Goal: Find specific page/section: Find specific page/section

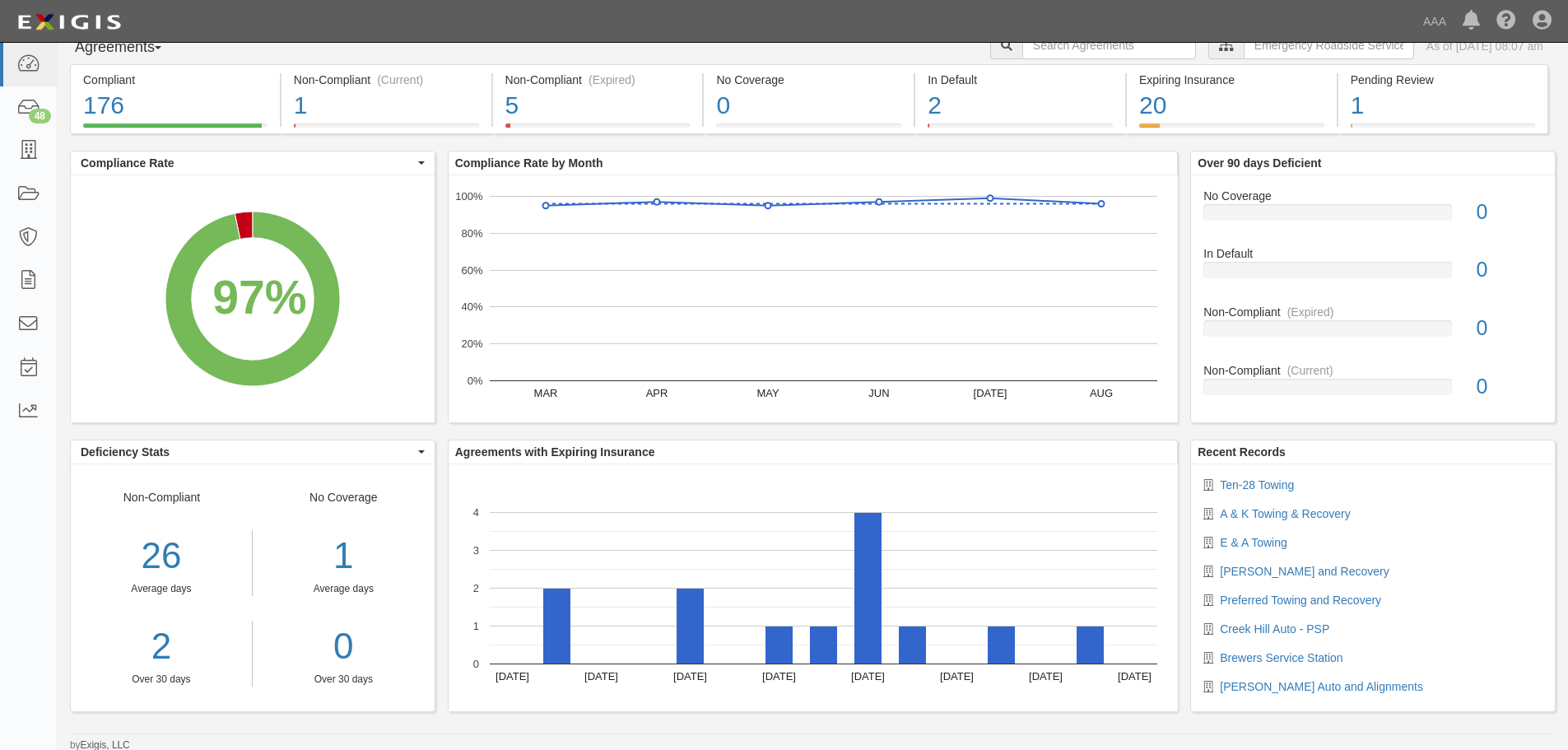
scroll to position [26, 0]
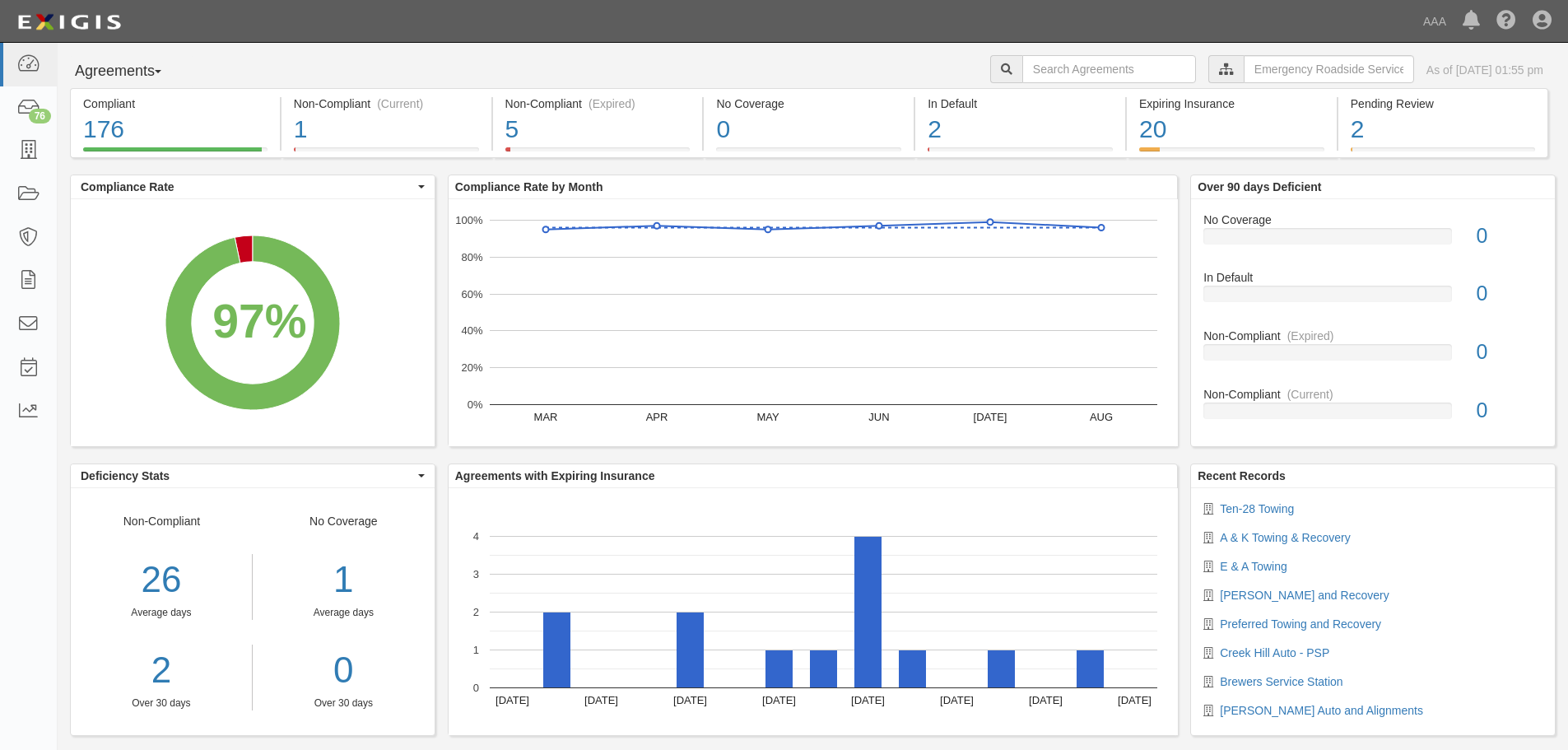
scroll to position [26, 0]
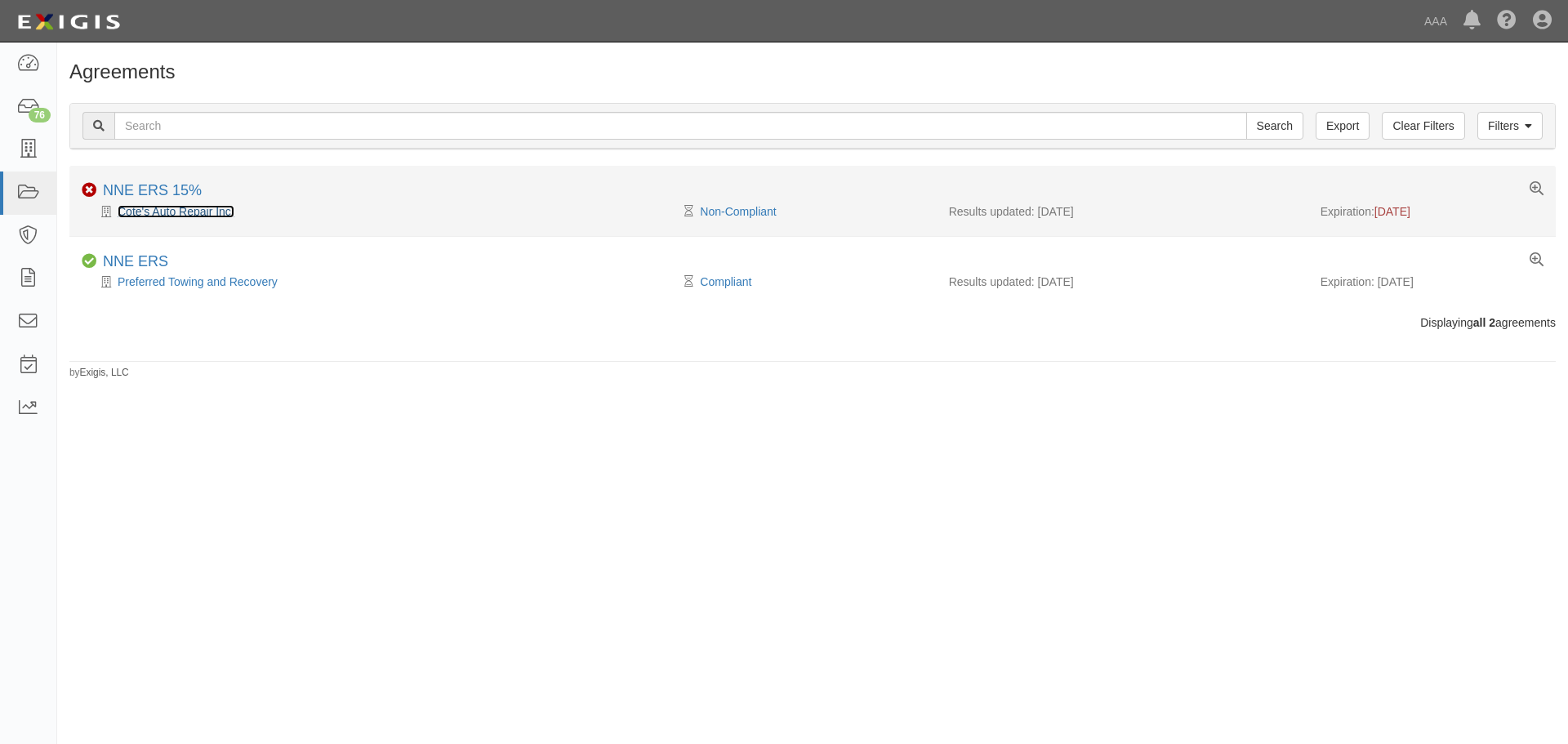
click at [161, 213] on link "Cote's Auto Repair Inc." at bounding box center [176, 211] width 117 height 13
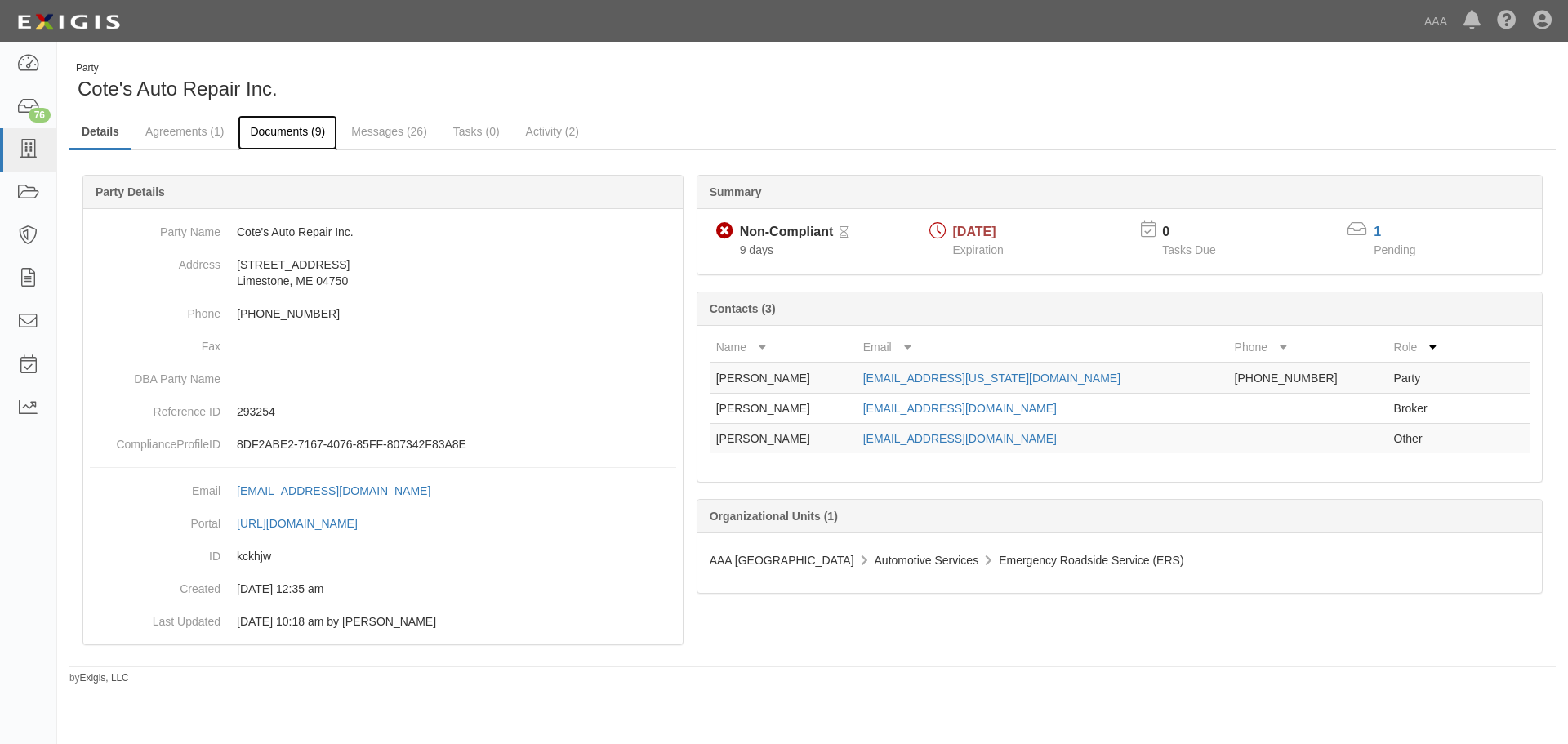
click at [299, 125] on link "Documents (9)" at bounding box center [287, 133] width 99 height 35
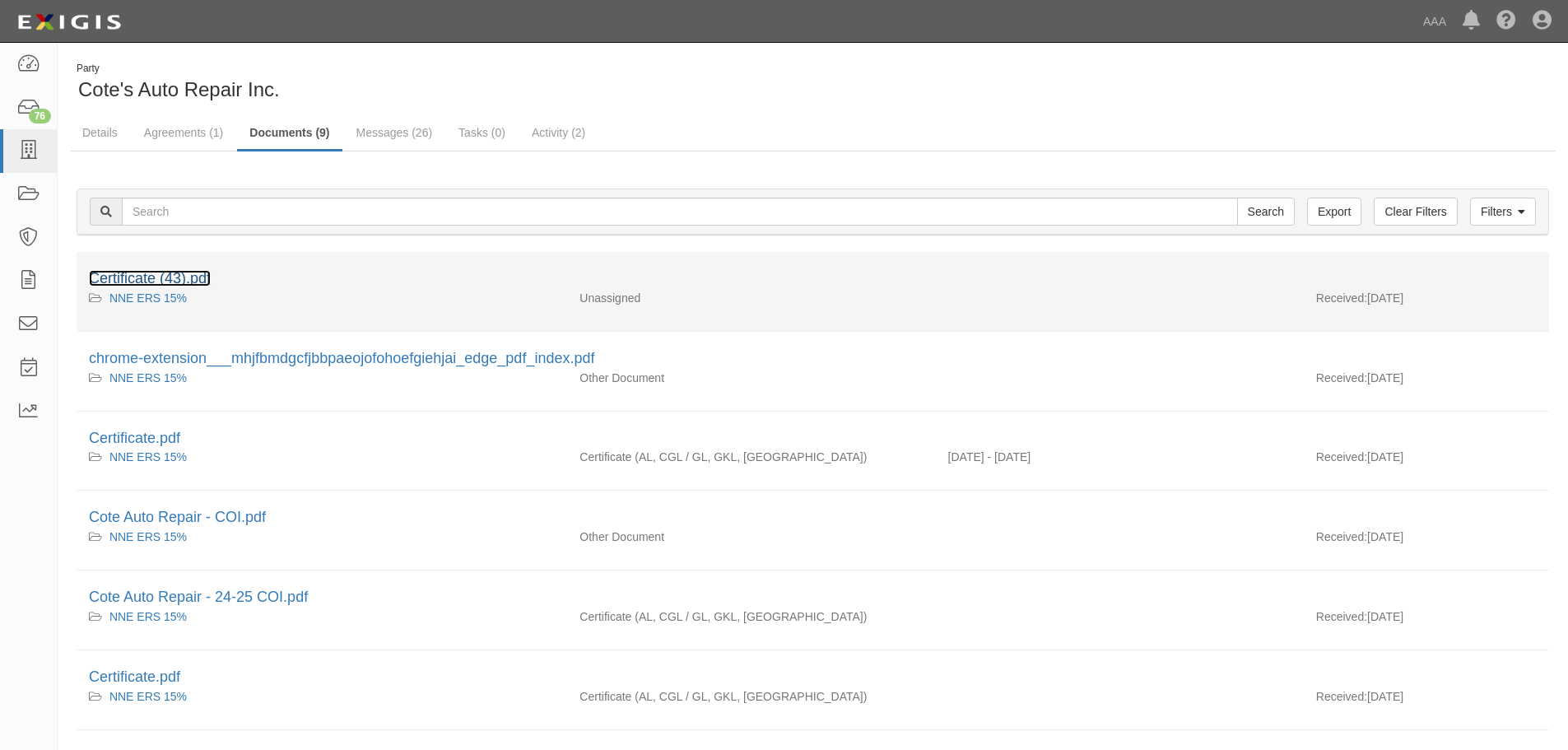
click at [202, 279] on link "Certificate (43).pdf" at bounding box center [149, 278] width 122 height 16
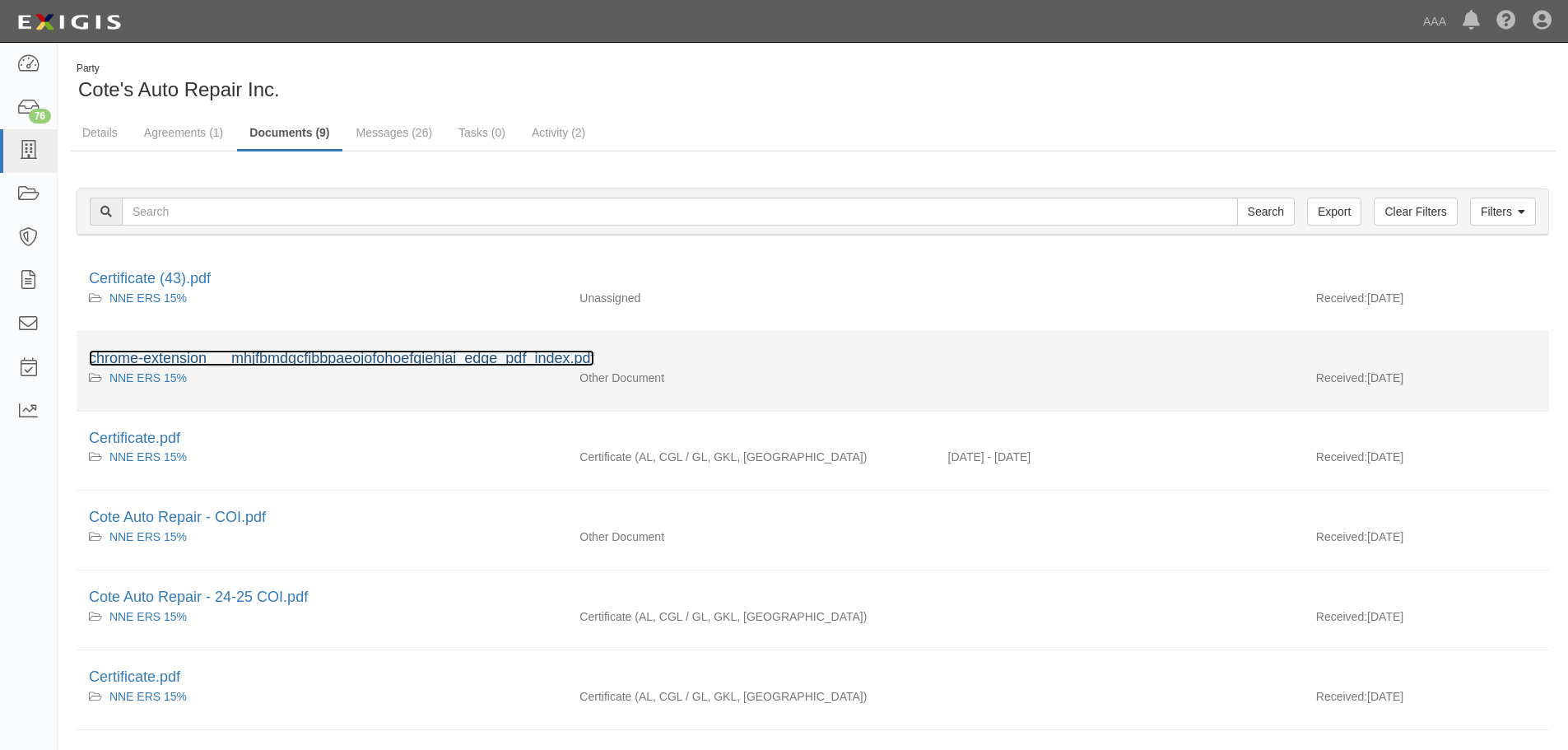
click at [326, 353] on link "chrome-extension___mhjfbmdgcfjbbpaeojofohoefgiehjai_edge_pdf_index.pdf" at bounding box center [341, 358] width 505 height 16
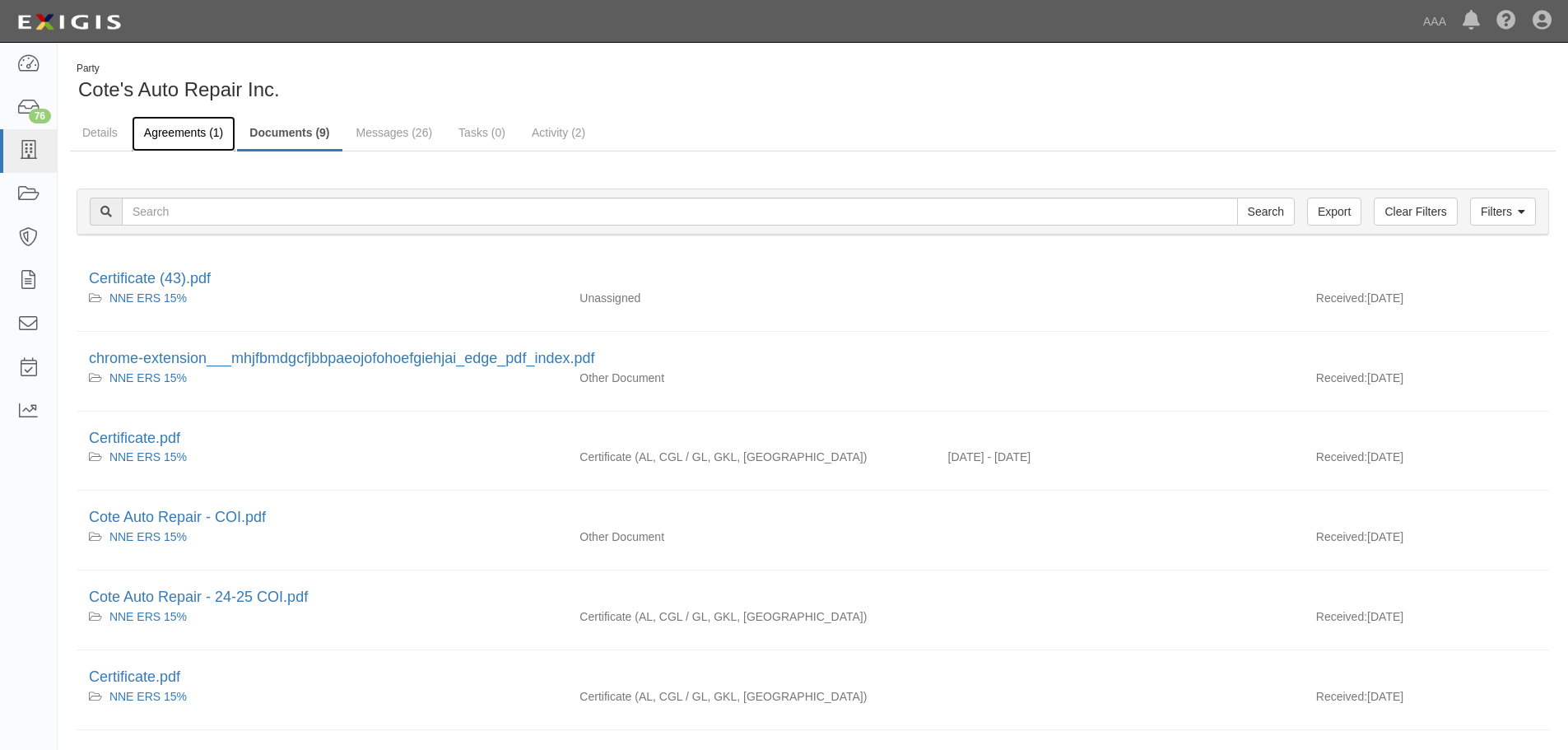
click at [180, 136] on link "Agreements (1)" at bounding box center [183, 134] width 104 height 36
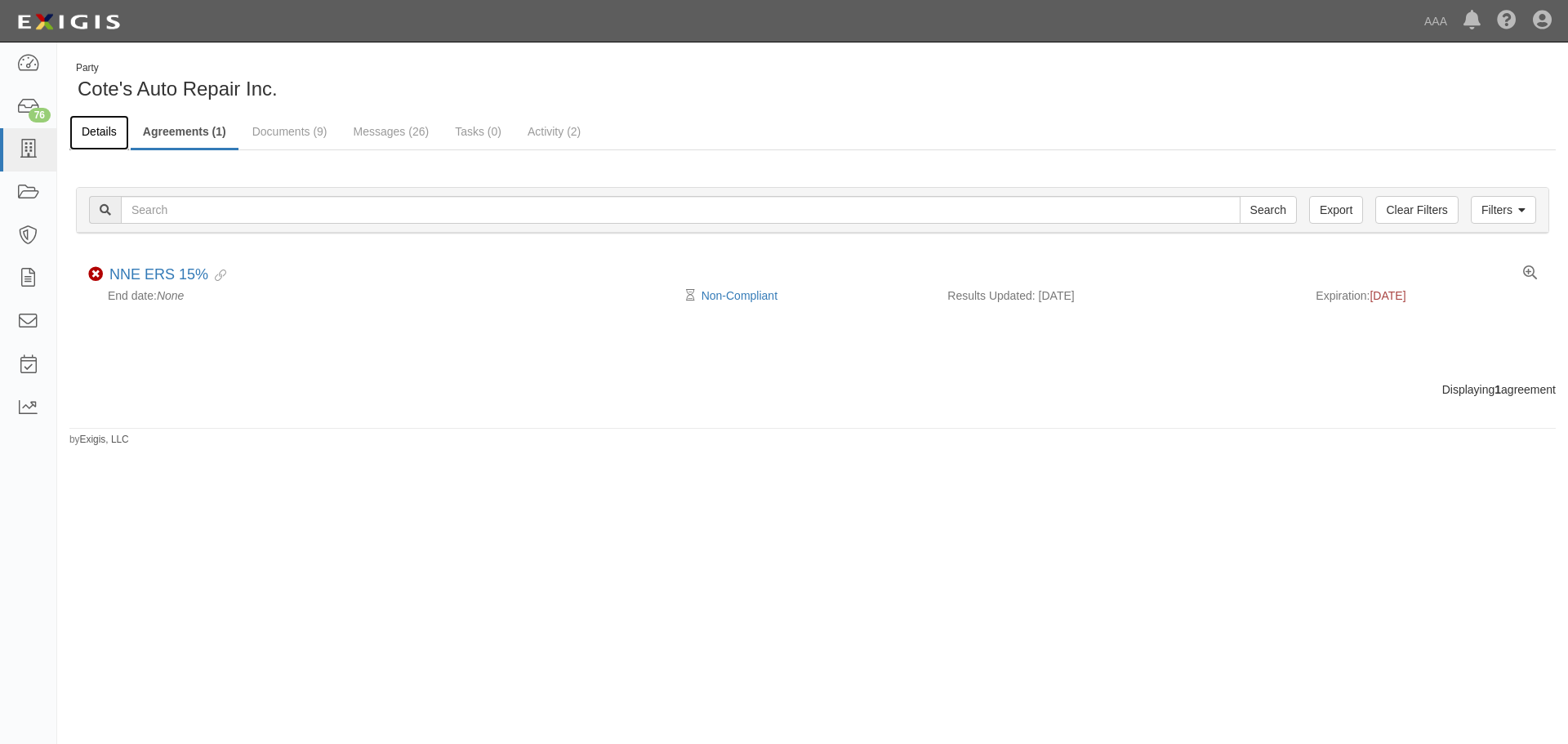
click at [102, 118] on link "Details" at bounding box center [98, 133] width 59 height 35
